Goal: Task Accomplishment & Management: Manage account settings

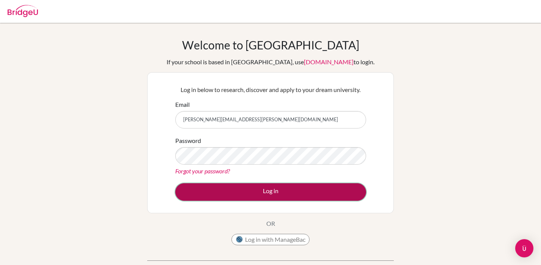
click at [274, 187] on button "Log in" at bounding box center [270, 191] width 191 height 17
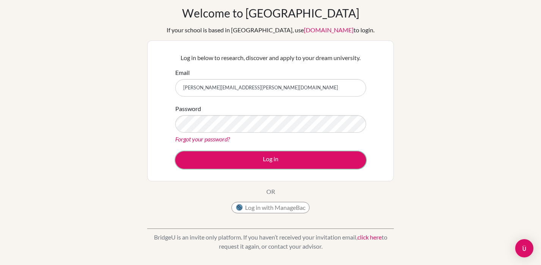
scroll to position [49, 0]
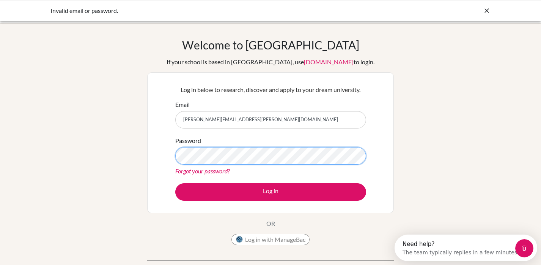
click at [175, 183] on button "Log in" at bounding box center [270, 191] width 191 height 17
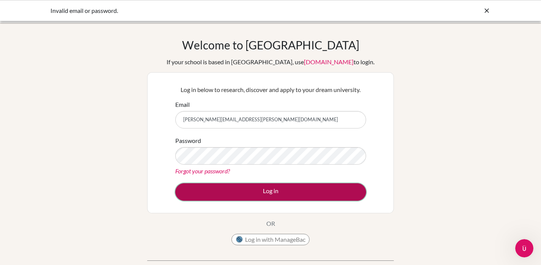
click at [279, 189] on button "Log in" at bounding box center [270, 191] width 191 height 17
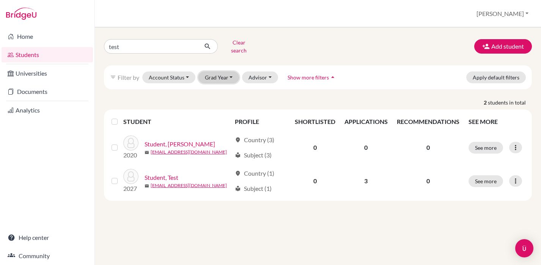
click at [229, 71] on button "Grad Year" at bounding box center [219, 77] width 41 height 12
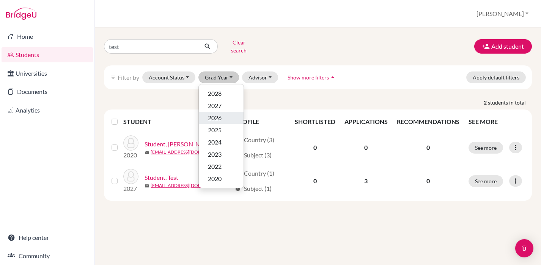
click at [216, 113] on span "2026" at bounding box center [215, 117] width 14 height 9
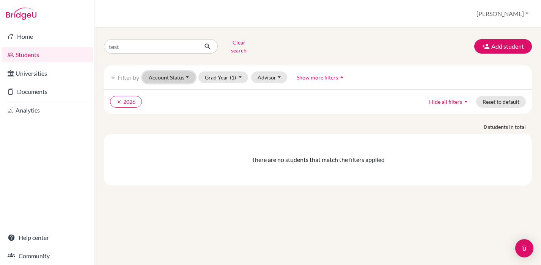
click at [184, 72] on button "Account Status" at bounding box center [168, 77] width 53 height 12
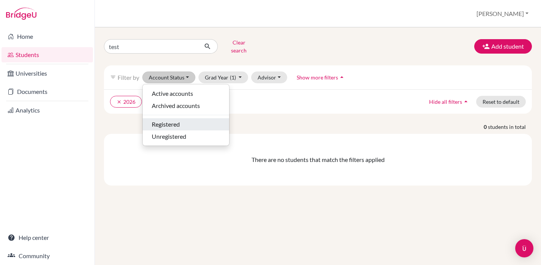
click at [172, 120] on span "Registered" at bounding box center [166, 124] width 28 height 9
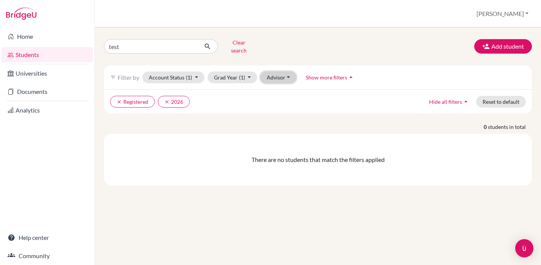
click at [272, 74] on button "Advisor" at bounding box center [278, 77] width 36 height 12
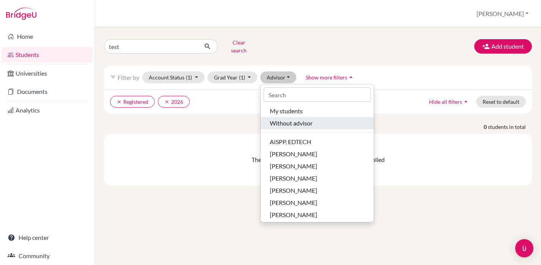
click at [273, 118] on span "Without advisor" at bounding box center [291, 122] width 43 height 9
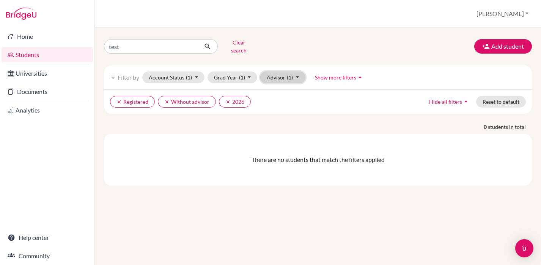
click at [288, 74] on span "(1)" at bounding box center [290, 77] width 6 height 6
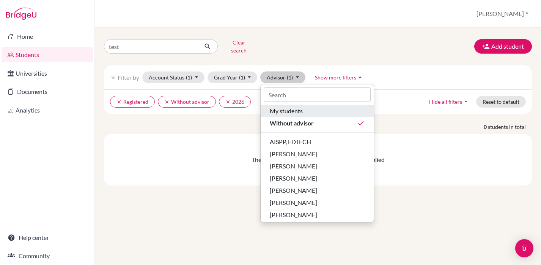
click at [285, 106] on span "My students" at bounding box center [286, 110] width 33 height 9
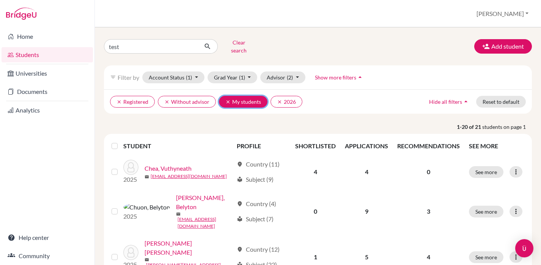
click at [228, 99] on icon "clear" at bounding box center [227, 101] width 5 height 5
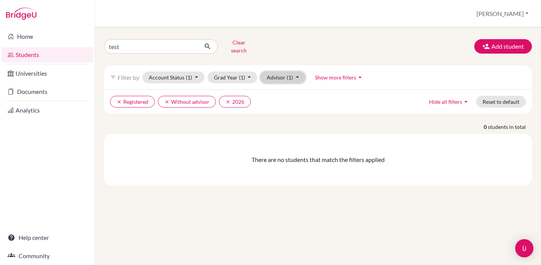
click at [294, 72] on button "Advisor (1)" at bounding box center [282, 77] width 45 height 12
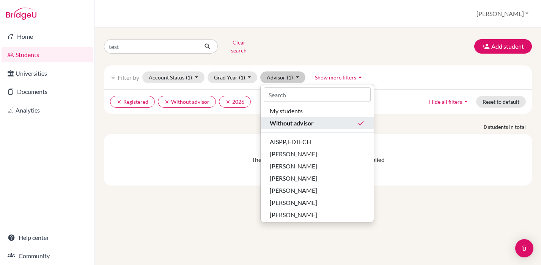
click at [352, 118] on div "Without advisor done" at bounding box center [317, 122] width 95 height 9
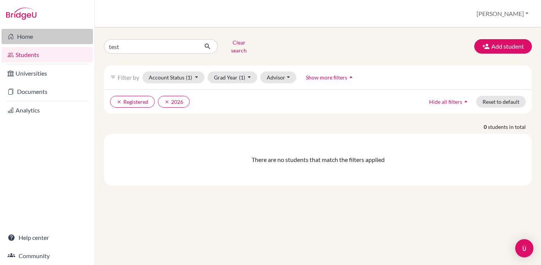
click at [30, 36] on link "Home" at bounding box center [47, 36] width 91 height 15
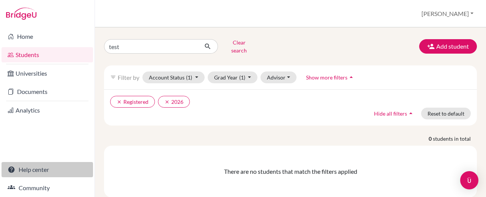
click at [36, 170] on link "Help center" at bounding box center [47, 169] width 91 height 15
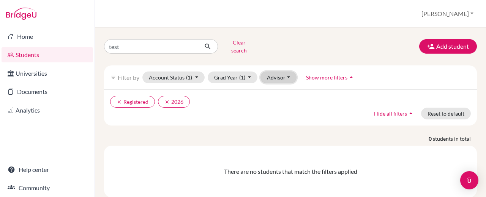
click at [279, 72] on button "Advisor" at bounding box center [278, 77] width 36 height 12
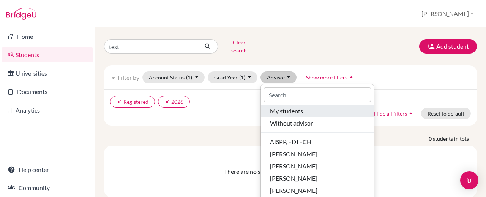
click at [281, 106] on span "My students" at bounding box center [286, 110] width 33 height 9
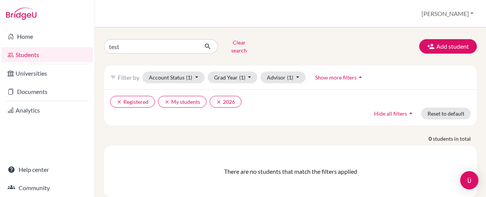
scroll to position [13, 0]
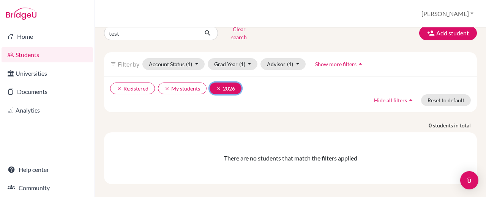
click at [219, 86] on icon "clear" at bounding box center [218, 88] width 5 height 5
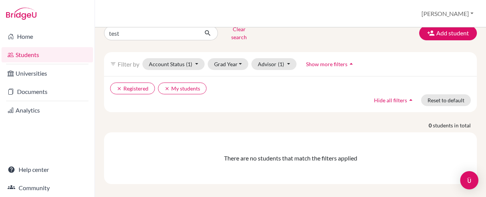
scroll to position [9, 0]
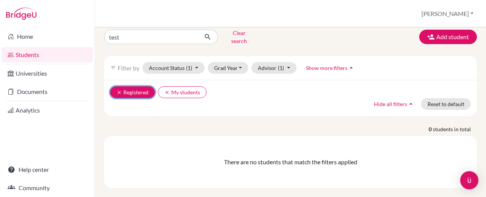
click at [120, 90] on icon "clear" at bounding box center [119, 92] width 5 height 5
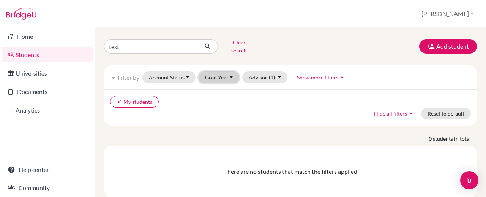
click at [234, 71] on button "Grad Year" at bounding box center [219, 77] width 41 height 12
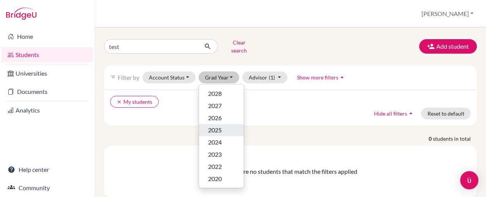
click at [219, 125] on span "2025" at bounding box center [215, 129] width 14 height 9
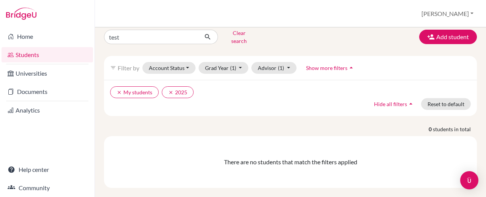
scroll to position [13, 0]
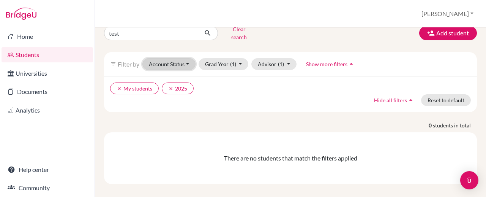
click at [186, 58] on button "Account Status" at bounding box center [168, 64] width 53 height 12
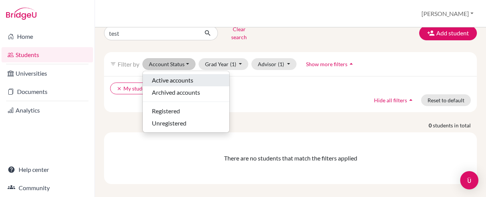
click at [179, 76] on span "Active accounts" at bounding box center [172, 80] width 41 height 9
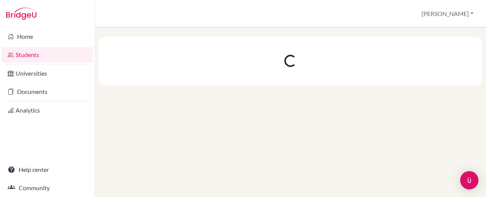
scroll to position [0, 0]
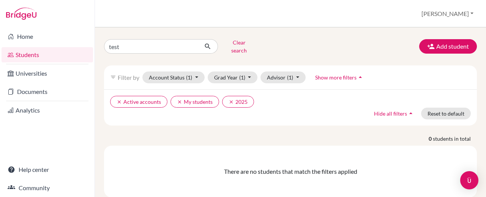
scroll to position [13, 0]
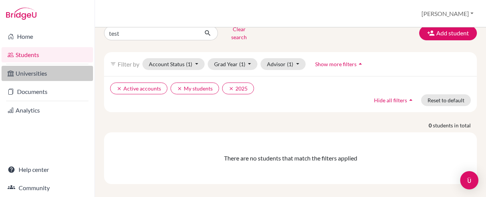
click at [32, 73] on link "Universities" at bounding box center [47, 73] width 91 height 15
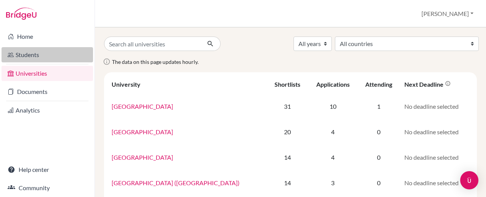
click at [29, 54] on link "Students" at bounding box center [47, 54] width 91 height 15
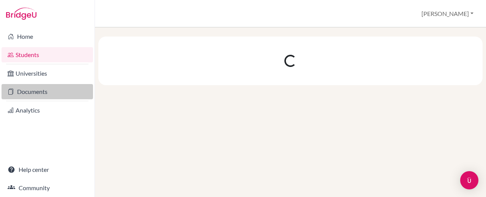
click at [32, 90] on link "Documents" at bounding box center [47, 91] width 91 height 15
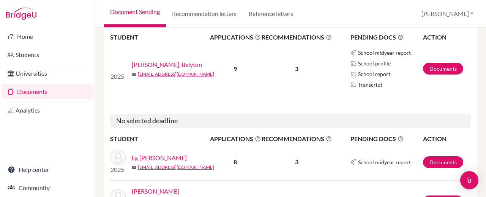
scroll to position [154, 0]
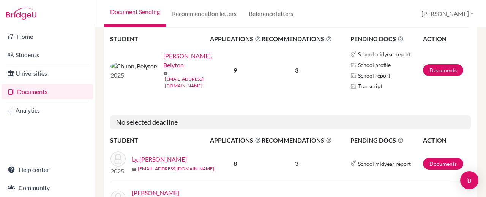
click at [163, 66] on link "[PERSON_NAME], Belyton" at bounding box center [189, 60] width 52 height 18
